Goal: Task Accomplishment & Management: Use online tool/utility

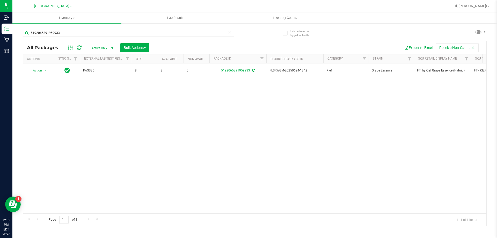
click at [230, 34] on icon at bounding box center [230, 32] width 4 height 6
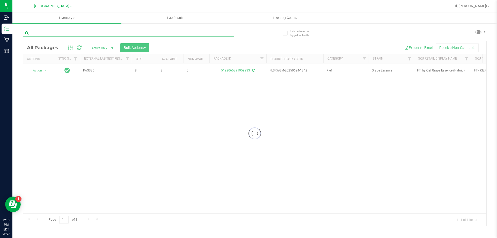
click at [191, 33] on input "text" at bounding box center [128, 33] width 211 height 8
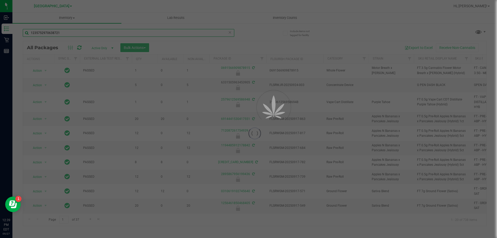
type input "1235752970638721"
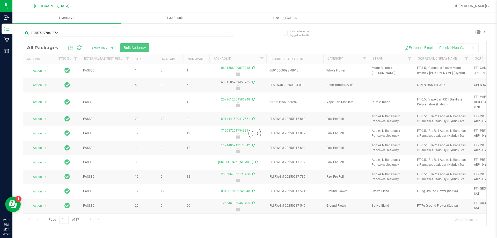
click at [174, 47] on div at bounding box center [254, 133] width 463 height 184
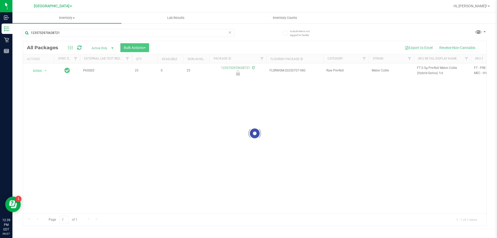
click at [44, 69] on div at bounding box center [254, 133] width 463 height 184
click at [45, 71] on div at bounding box center [254, 133] width 463 height 184
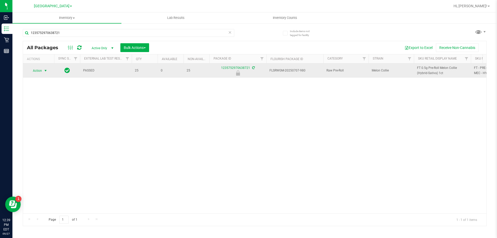
click at [45, 71] on span "select" at bounding box center [45, 71] width 4 height 4
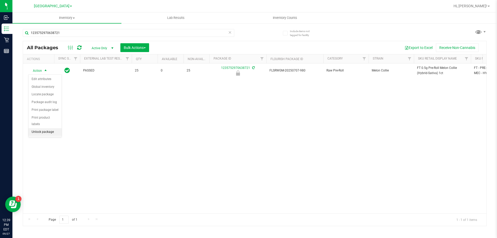
click at [43, 128] on li "Unlock package" at bounding box center [44, 132] width 33 height 8
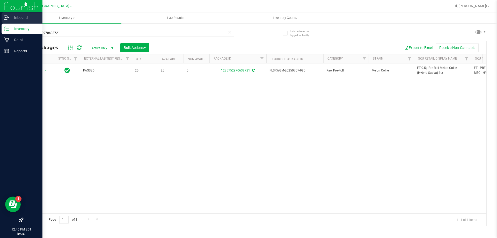
click at [10, 15] on p "Inbound" at bounding box center [24, 17] width 31 height 6
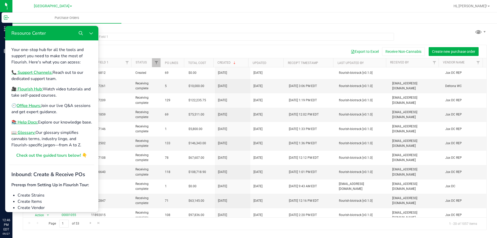
click at [157, 10] on div at bounding box center [271, 6] width 357 height 10
click at [105, 4] on div at bounding box center [271, 6] width 357 height 10
click at [139, 27] on div "Purchase Orders Export to Excel Receive Non-Cannabis Create new purchase order …" at bounding box center [254, 129] width 484 height 212
click at [90, 33] on icon "Close Resource Center" at bounding box center [90, 33] width 3 height 2
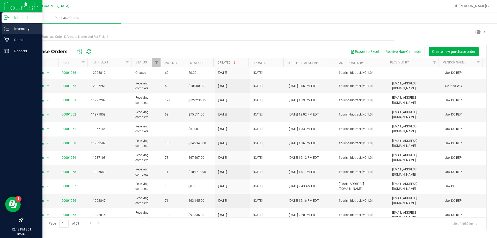
click at [11, 29] on p "Inventory" at bounding box center [24, 29] width 31 height 6
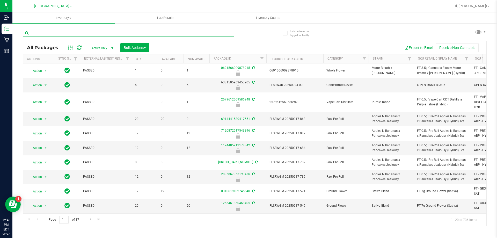
click at [50, 35] on input "text" at bounding box center [128, 33] width 211 height 8
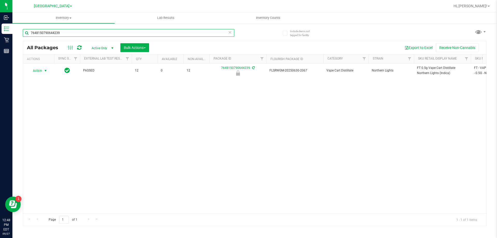
type input "7648150790644239"
click at [44, 69] on span "select" at bounding box center [45, 71] width 4 height 4
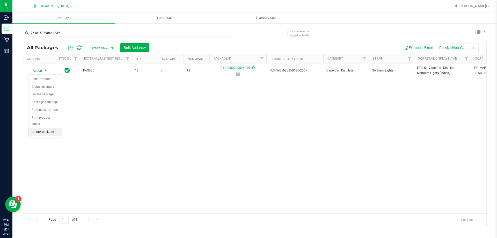
click at [53, 128] on li "Unlock package" at bounding box center [44, 132] width 33 height 8
